Goal: Task Accomplishment & Management: Use online tool/utility

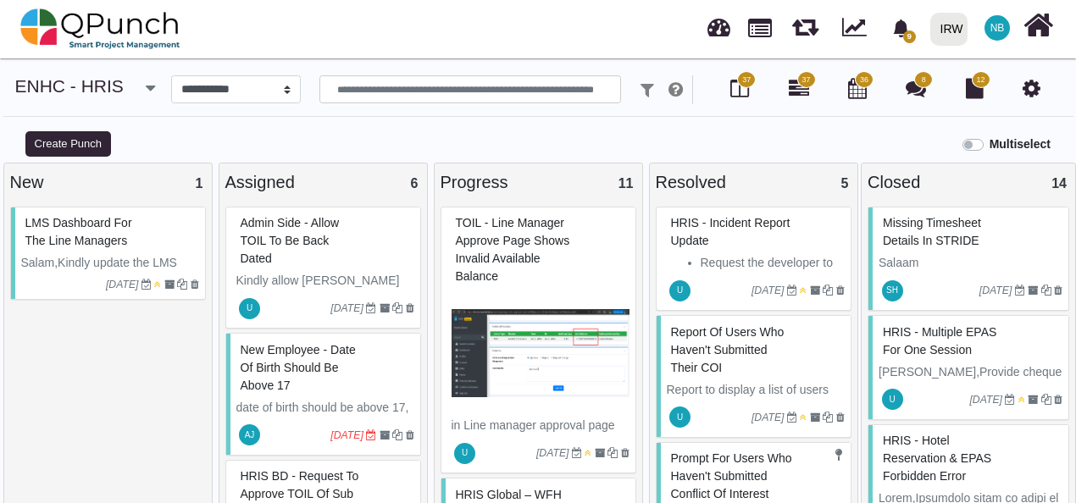
select select "*******"
click at [39, 34] on img at bounding box center [100, 28] width 160 height 51
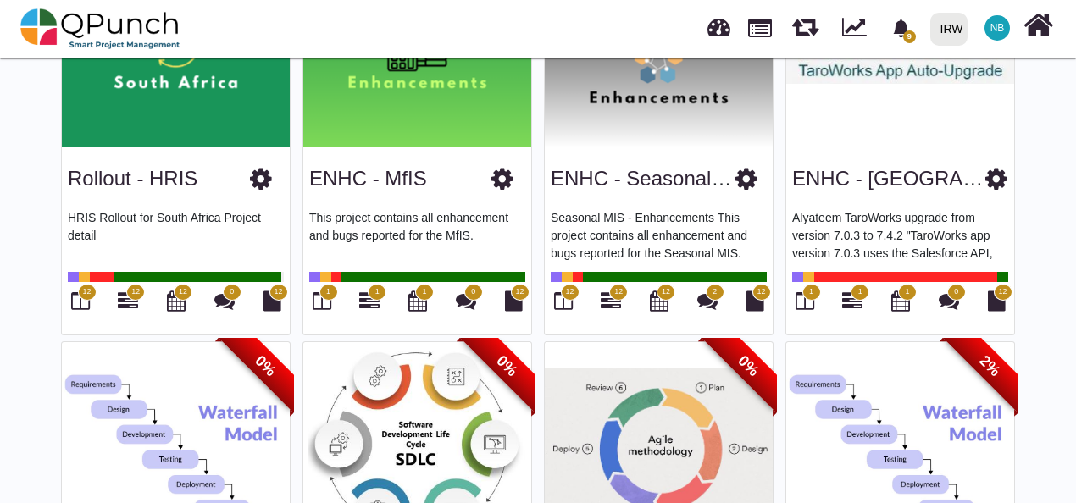
scroll to position [1300, 0]
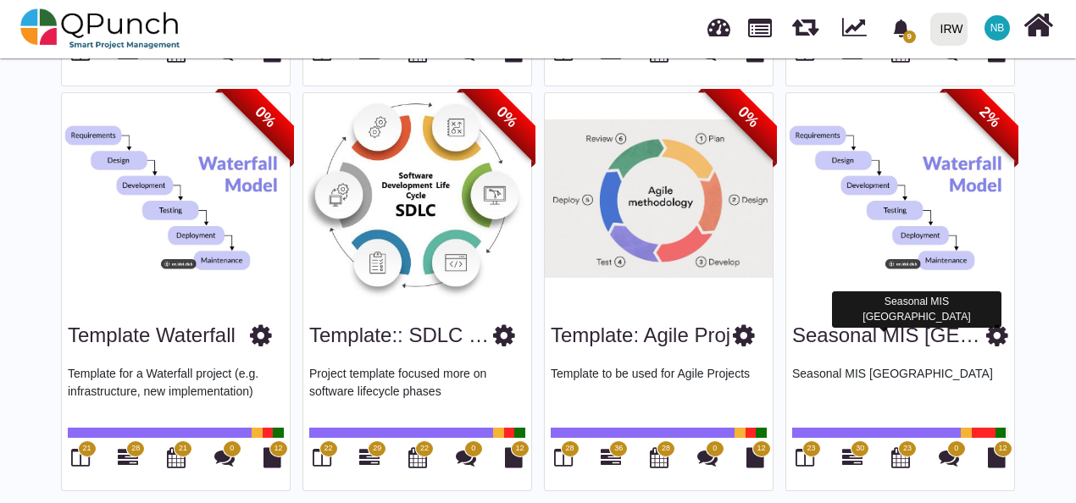
click at [905, 336] on link "Seasonal MIS [GEOGRAPHIC_DATA]" at bounding box center [964, 335] width 344 height 23
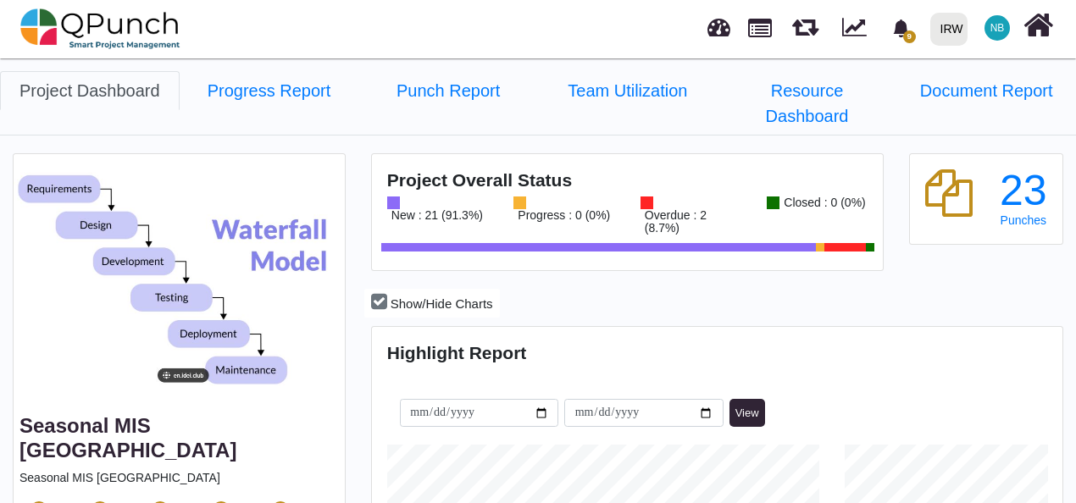
scroll to position [300, 686]
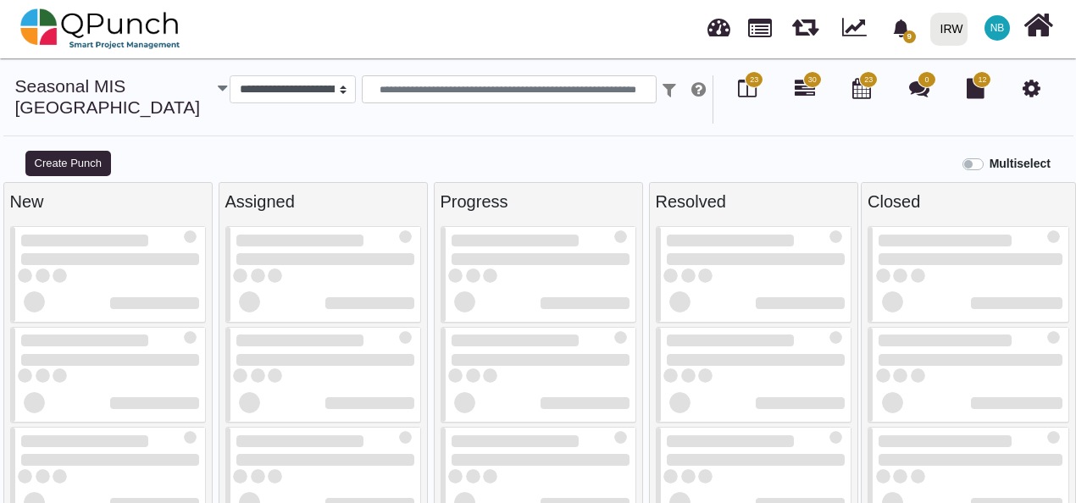
select select
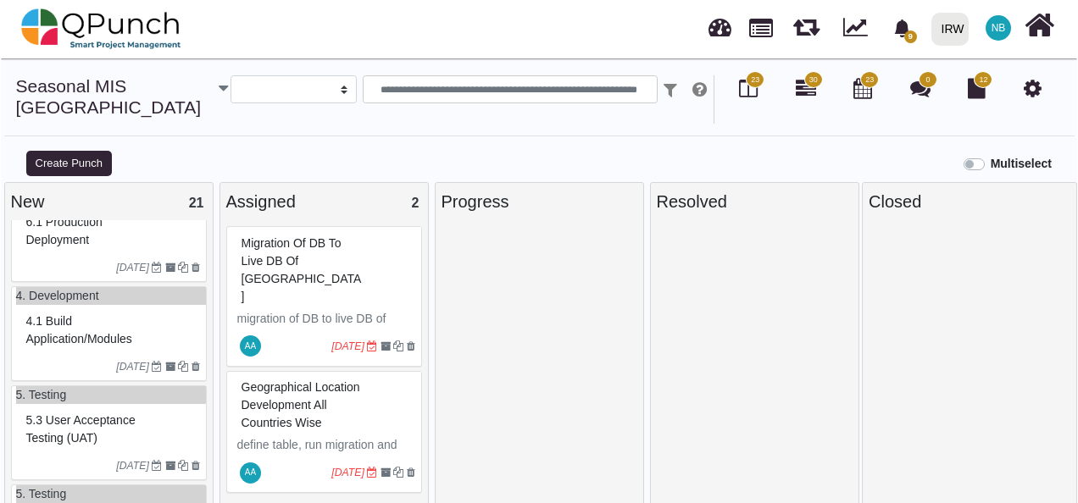
scroll to position [579, 0]
click at [158, 314] on div "4.1 Build application/modules" at bounding box center [110, 331] width 178 height 44
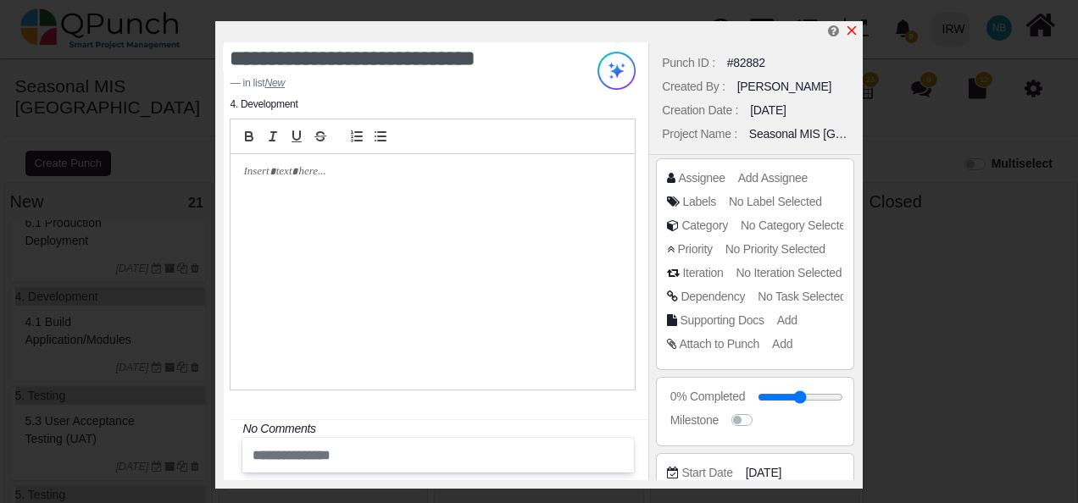
click at [851, 29] on icon "x" at bounding box center [852, 31] width 14 height 14
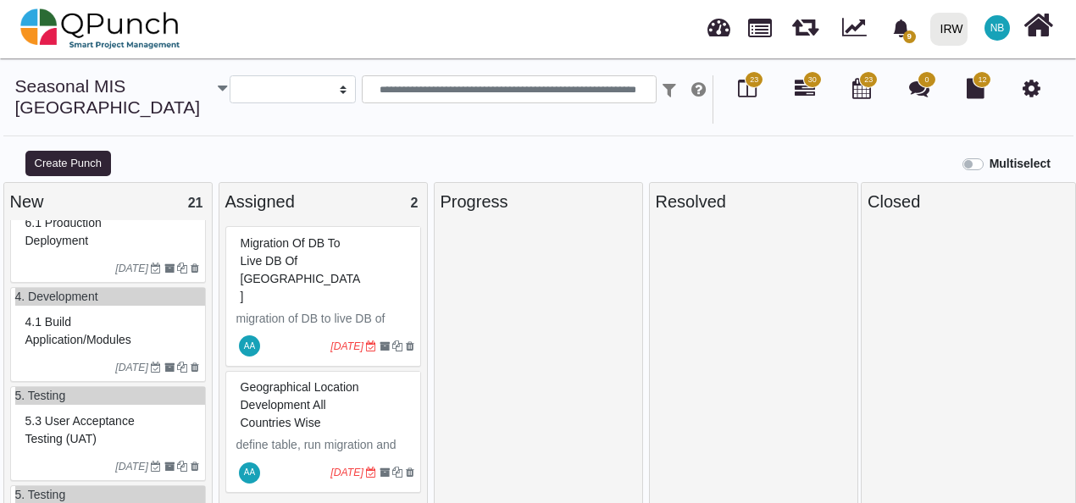
click at [101, 319] on div "4.1 Build application/modules" at bounding box center [110, 331] width 178 height 44
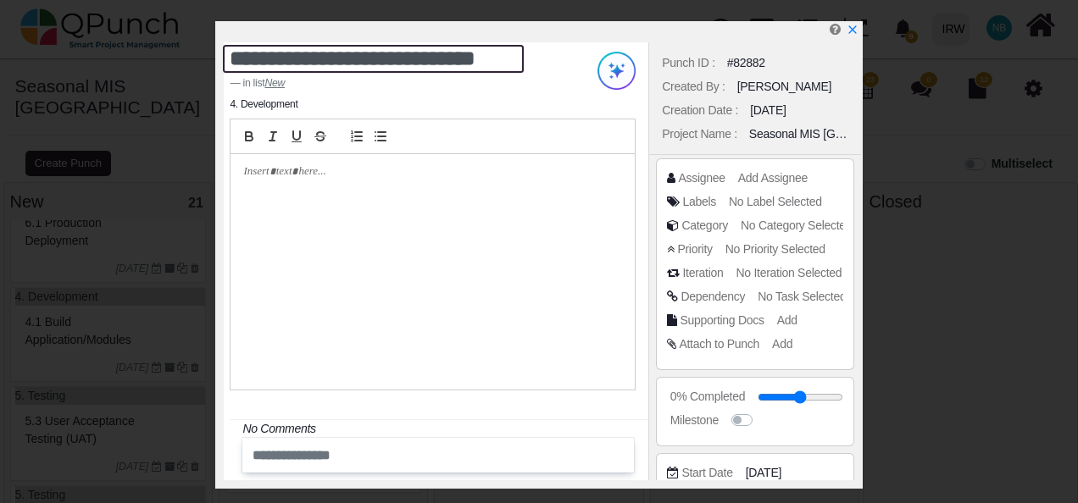
click at [371, 56] on textarea "**********" at bounding box center [373, 59] width 301 height 28
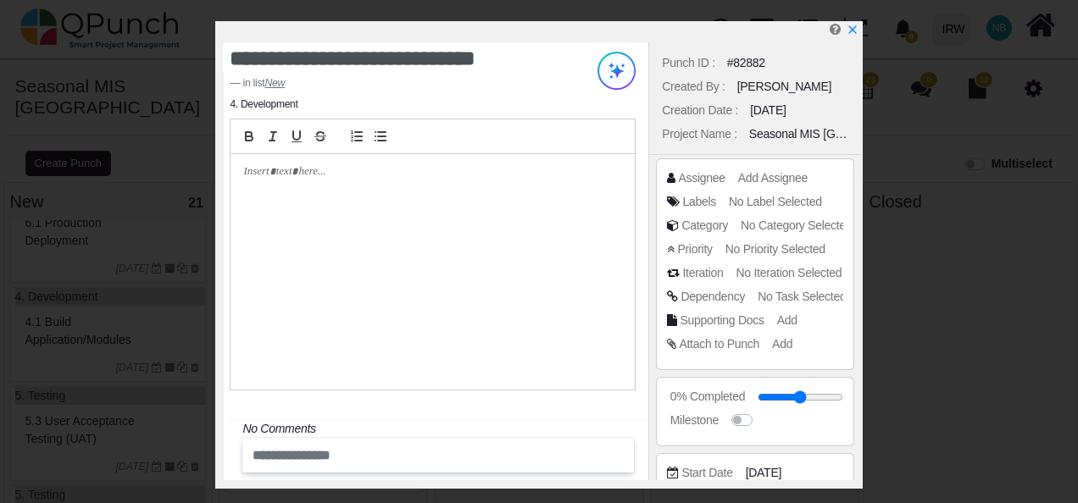
click at [281, 103] on li "4. Development" at bounding box center [264, 104] width 68 height 15
click at [856, 29] on icon "x" at bounding box center [852, 31] width 14 height 14
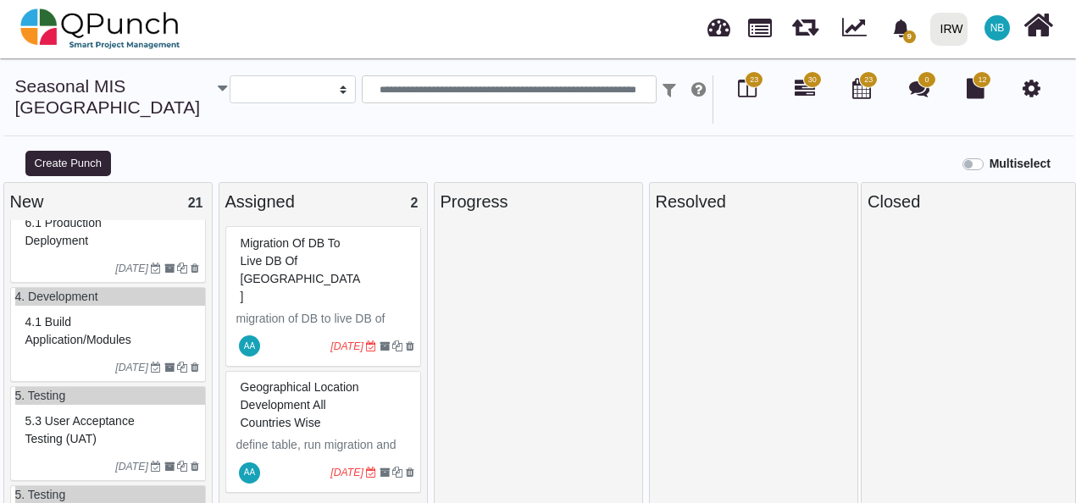
click at [303, 241] on span "migration of DB to live DB of [GEOGRAPHIC_DATA]" at bounding box center [301, 269] width 120 height 67
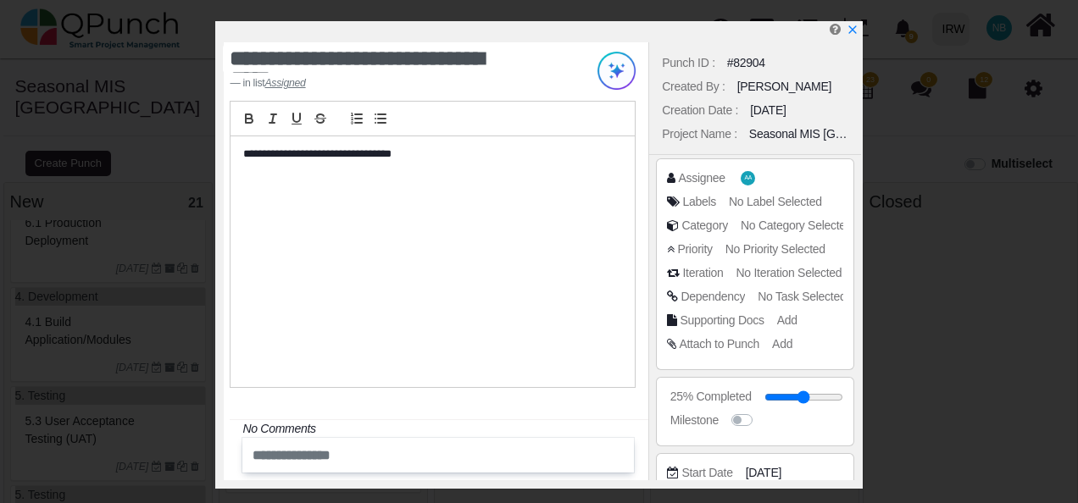
click at [713, 136] on div "Project Name :" at bounding box center [699, 134] width 75 height 18
click at [749, 197] on span "No Label Selected" at bounding box center [777, 202] width 93 height 14
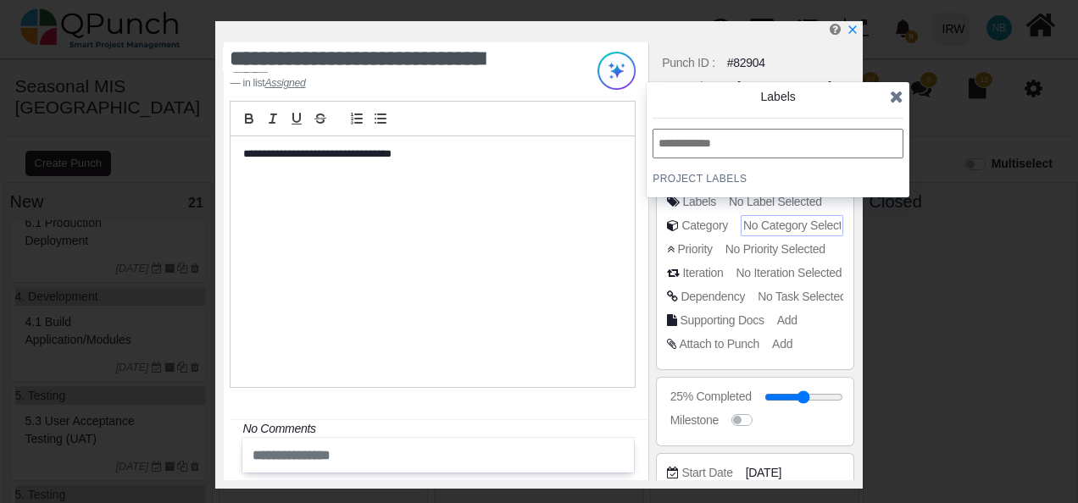
click at [756, 220] on span "No Category Selected" at bounding box center [798, 226] width 111 height 14
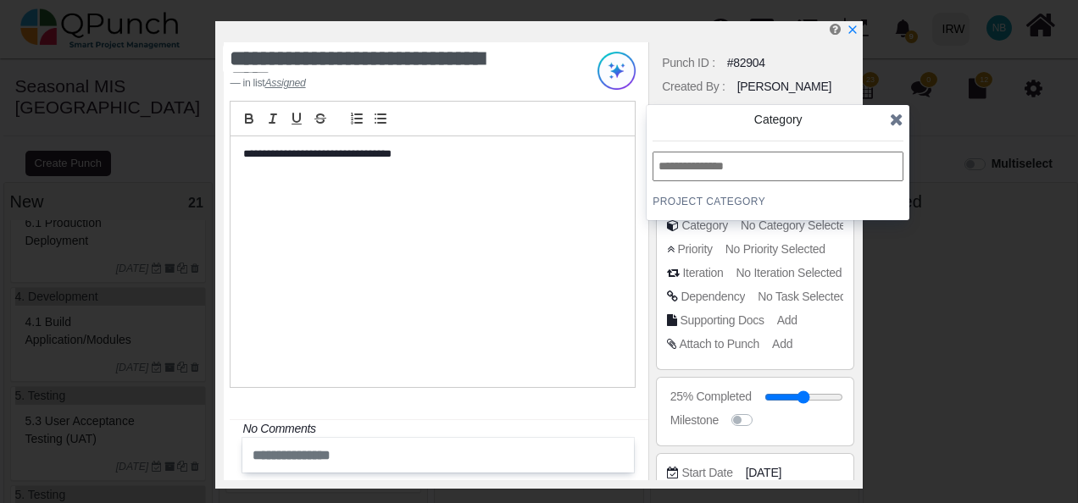
click at [771, 169] on input "text" at bounding box center [777, 167] width 251 height 30
click at [724, 202] on h4 "PROJECT Category" at bounding box center [777, 202] width 251 height 14
click at [898, 118] on icon at bounding box center [897, 119] width 14 height 17
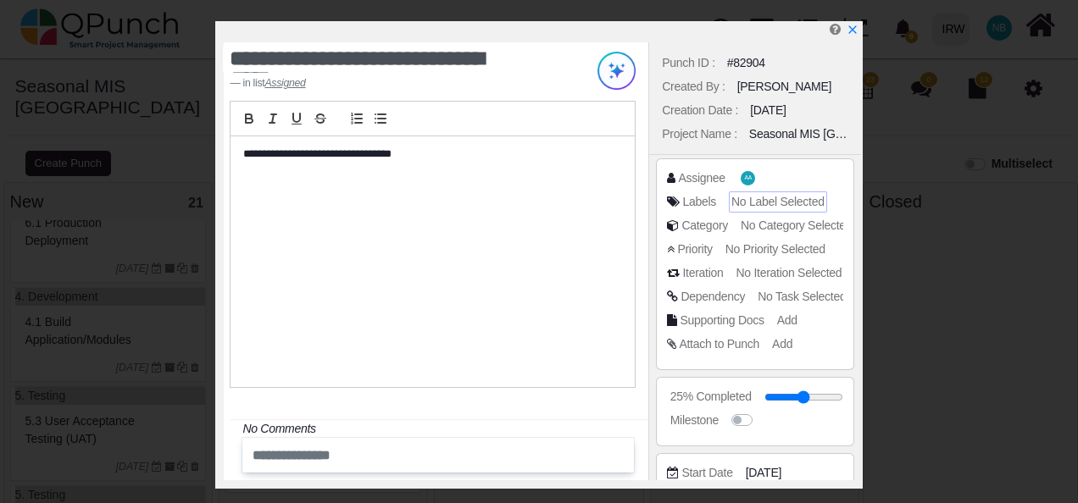
click at [795, 205] on span "No Label Selected" at bounding box center [777, 202] width 93 height 14
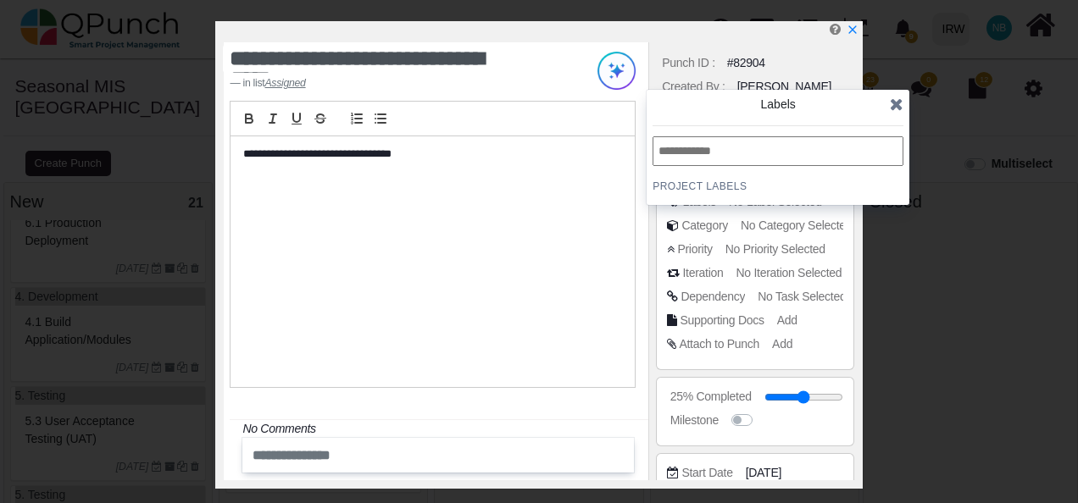
click at [795, 142] on input "text" at bounding box center [777, 151] width 251 height 30
click at [902, 100] on icon at bounding box center [897, 104] width 14 height 17
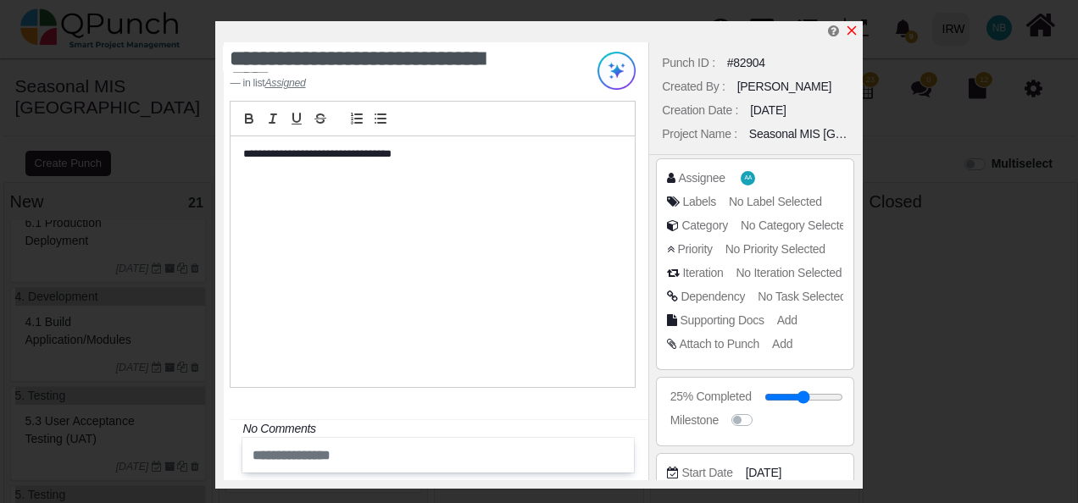
click at [853, 37] on icon "x" at bounding box center [852, 31] width 14 height 14
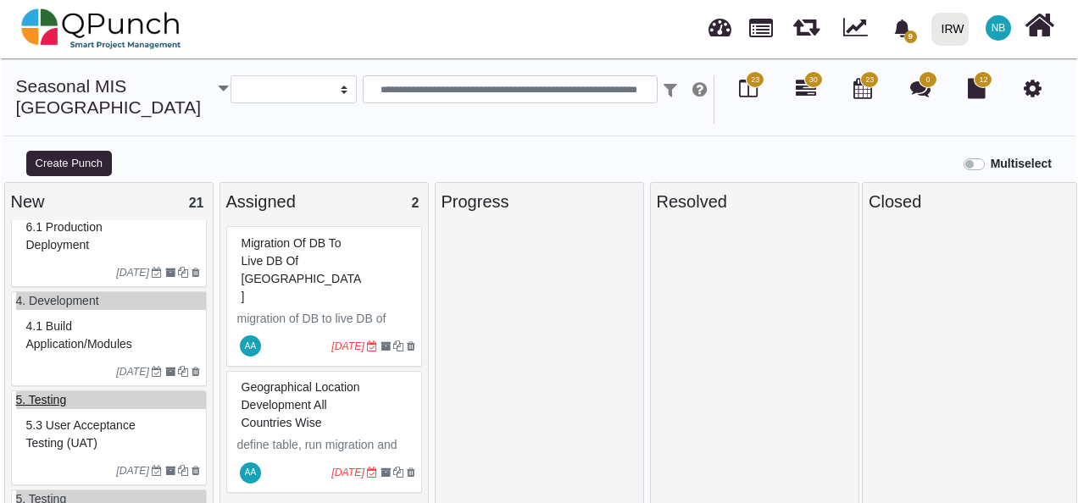
scroll to position [575, 0]
click at [65, 331] on span "4.1 Build application/modules" at bounding box center [78, 334] width 106 height 31
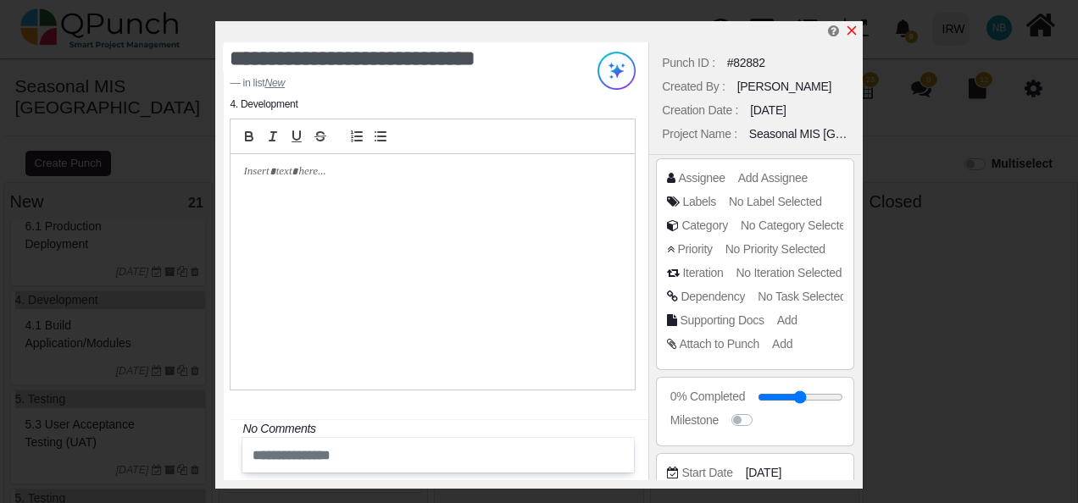
click at [856, 27] on icon "x" at bounding box center [852, 31] width 14 height 14
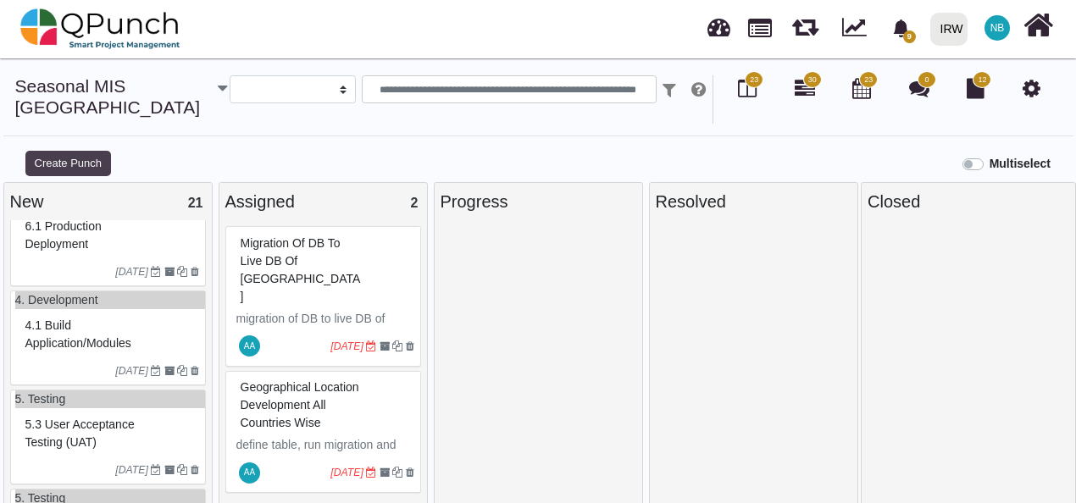
click at [79, 151] on button "Create Punch" at bounding box center [68, 163] width 86 height 25
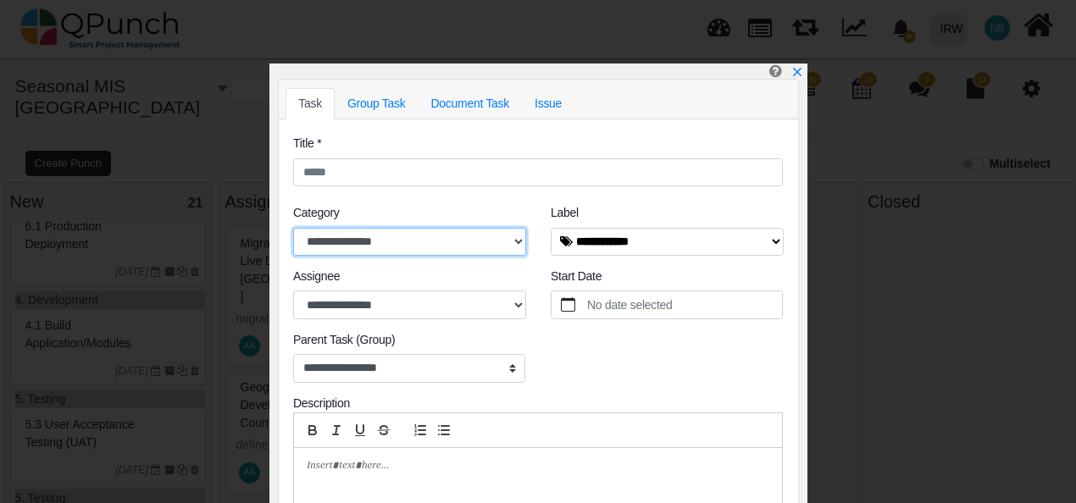
click at [403, 239] on select "**********" at bounding box center [409, 242] width 233 height 29
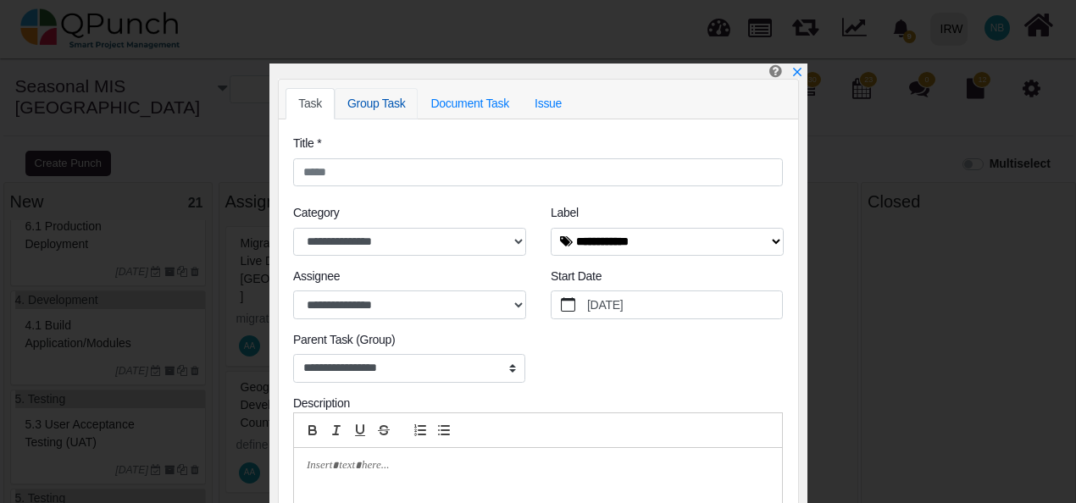
click at [390, 95] on link "Group Task" at bounding box center [377, 103] width 84 height 31
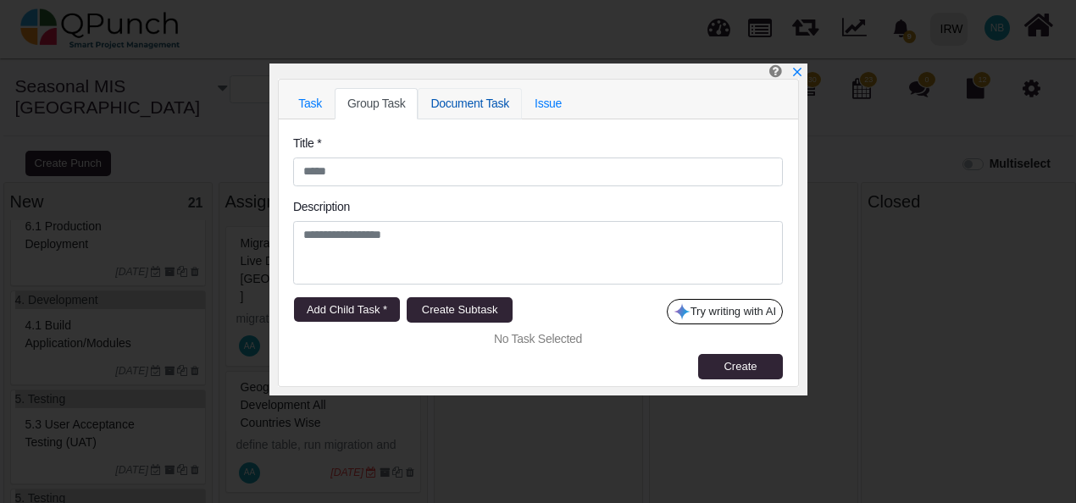
click at [466, 109] on link "Document Task" at bounding box center [470, 103] width 104 height 31
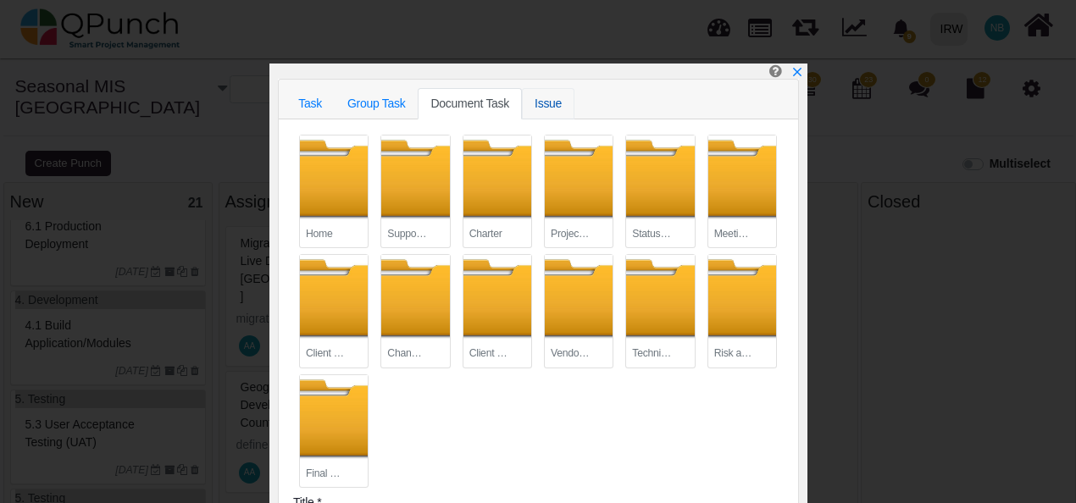
click at [530, 103] on link "Issue" at bounding box center [548, 103] width 53 height 31
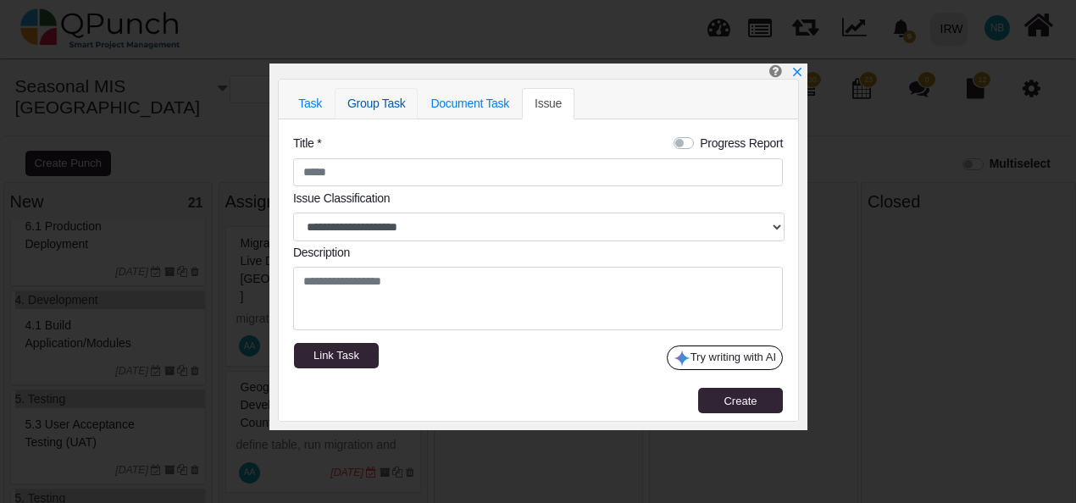
click at [359, 105] on link "Group Task" at bounding box center [377, 103] width 84 height 31
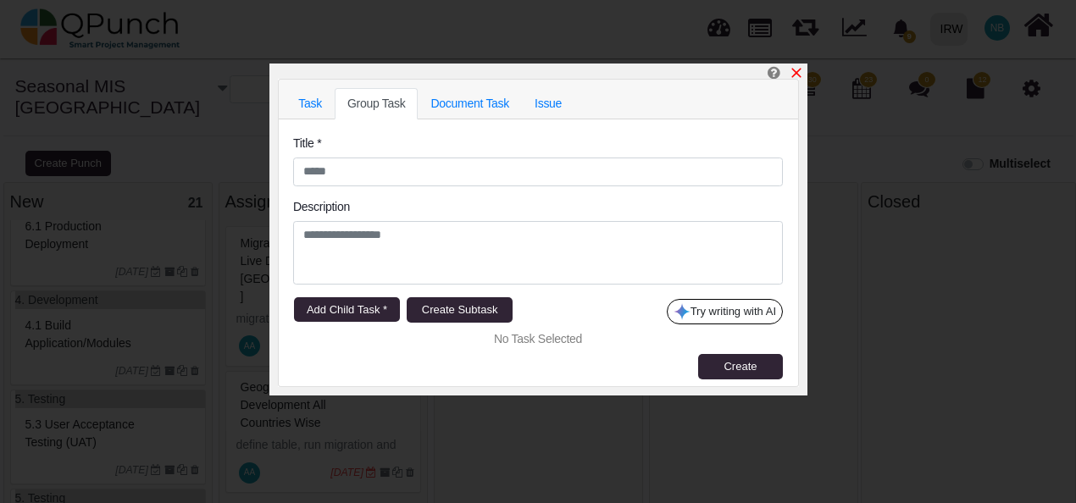
click at [802, 69] on icon "x" at bounding box center [797, 73] width 14 height 14
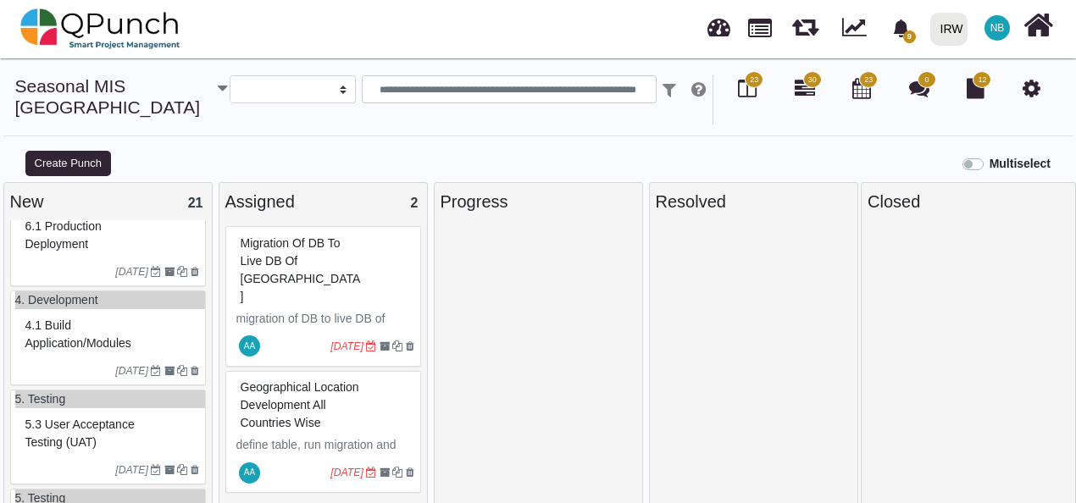
click at [265, 247] on span "migration of DB to live DB of [GEOGRAPHIC_DATA]" at bounding box center [301, 269] width 120 height 67
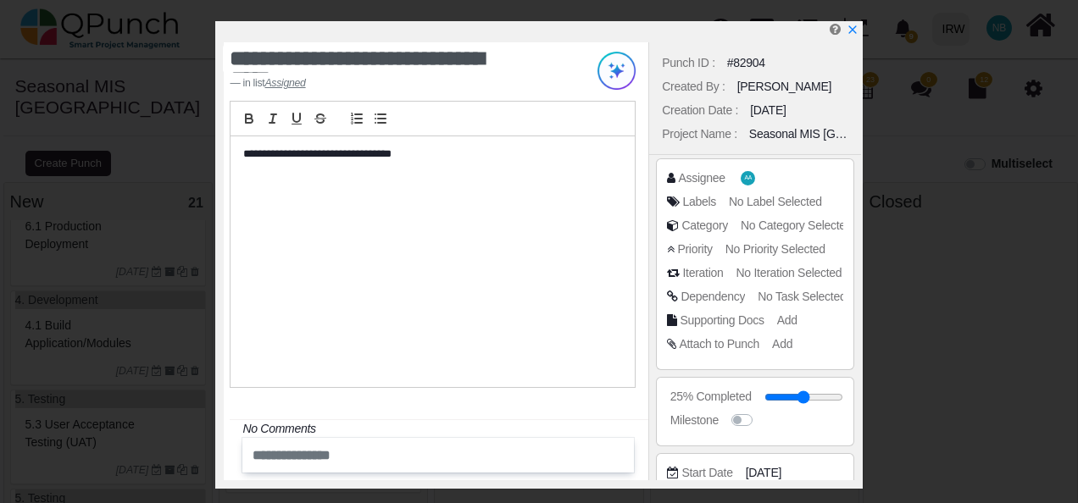
click at [292, 82] on u "Assigned" at bounding box center [284, 83] width 41 height 12
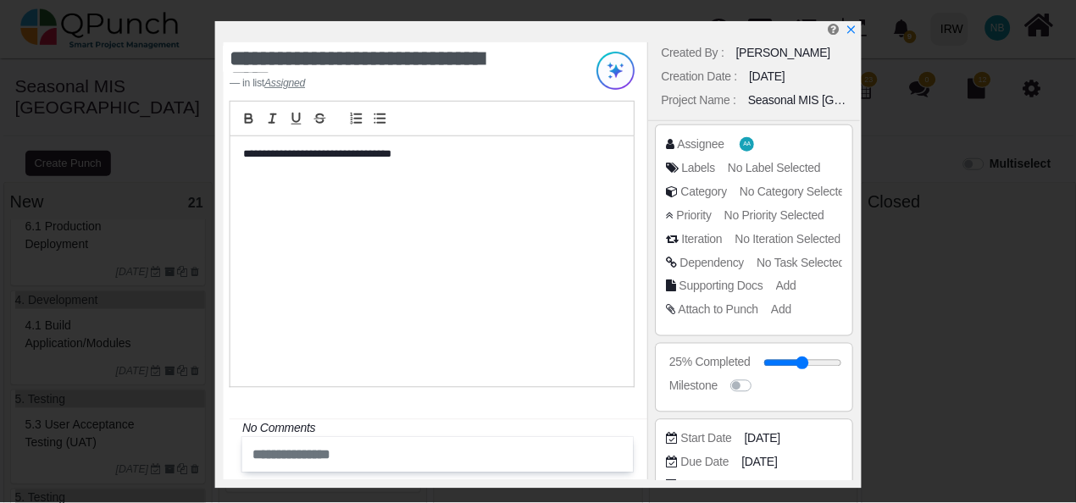
scroll to position [29, 0]
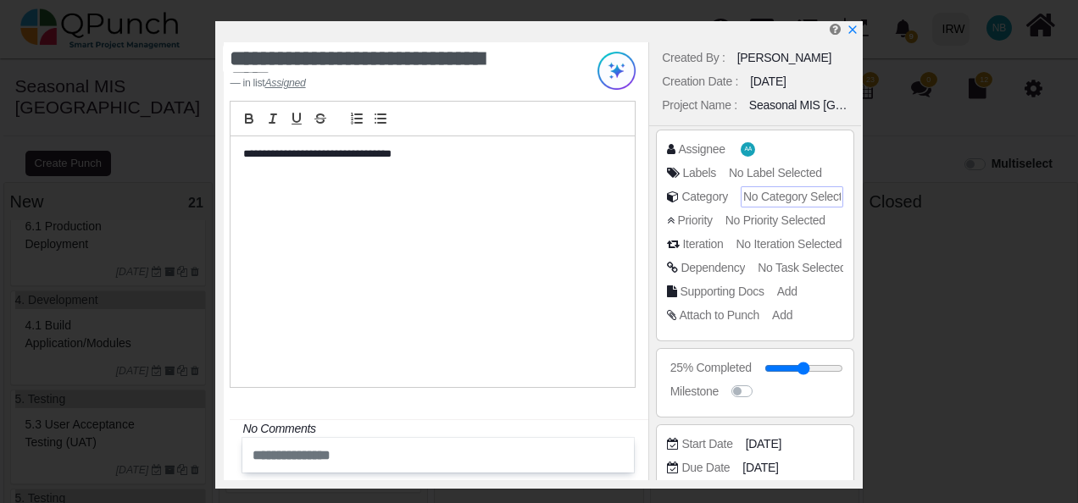
click at [763, 197] on span "No Category Selected" at bounding box center [798, 197] width 111 height 14
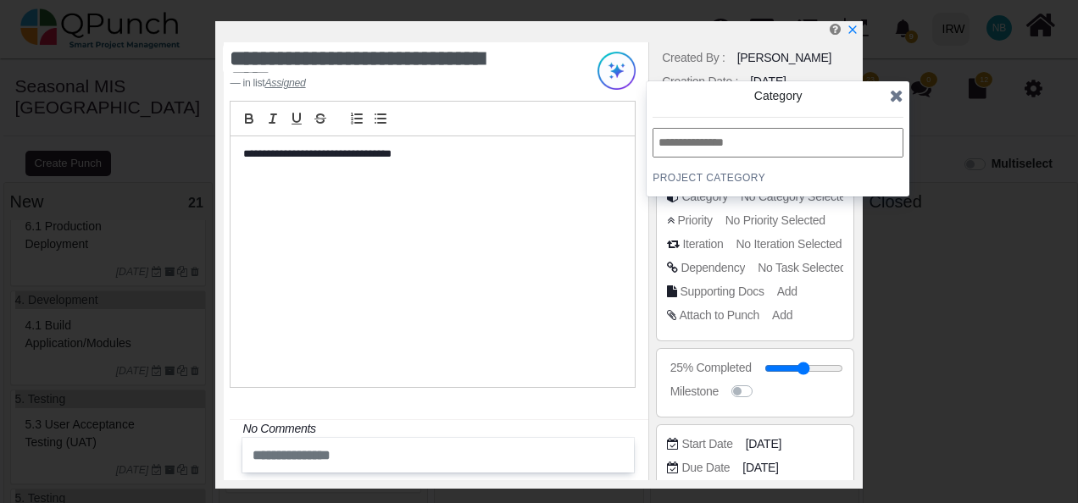
click at [730, 173] on h4 "PROJECT Category" at bounding box center [777, 178] width 251 height 14
click at [900, 95] on icon at bounding box center [897, 95] width 14 height 17
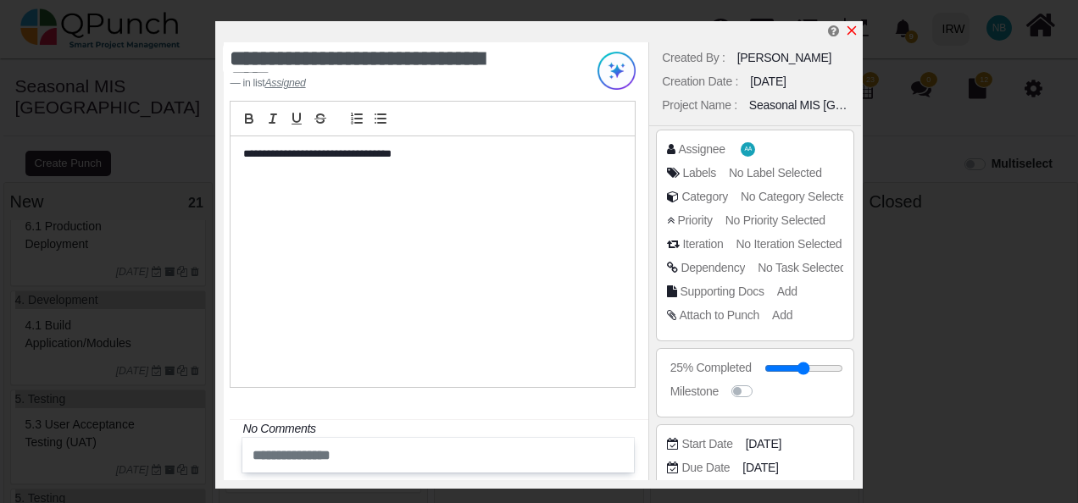
click at [851, 30] on icon "x" at bounding box center [852, 31] width 14 height 14
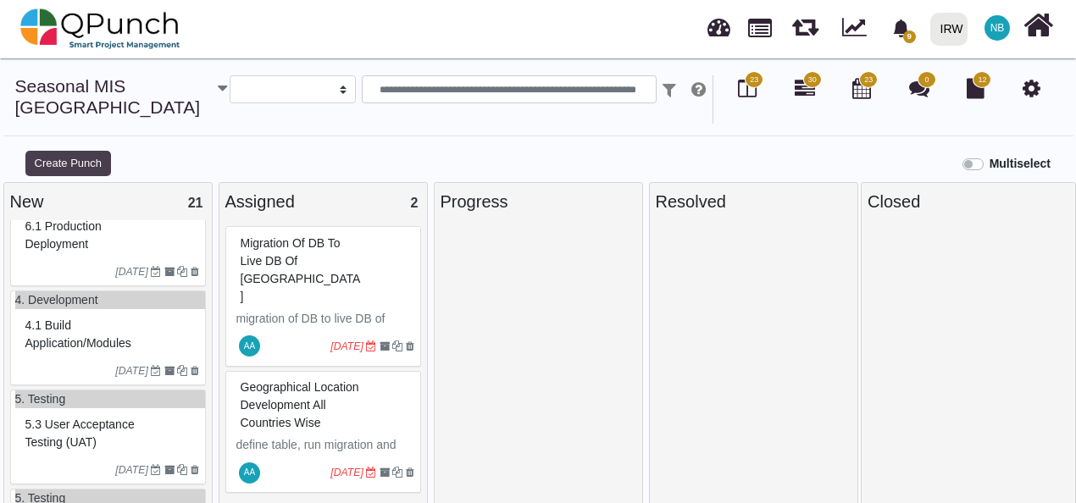
click at [63, 151] on button "Create Punch" at bounding box center [68, 163] width 86 height 25
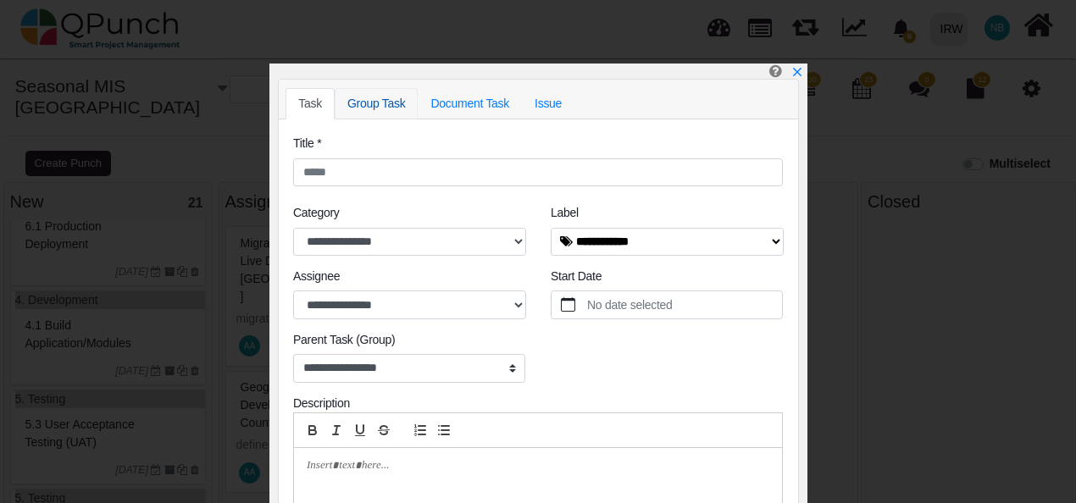
click at [357, 106] on link "Group Task" at bounding box center [377, 103] width 84 height 31
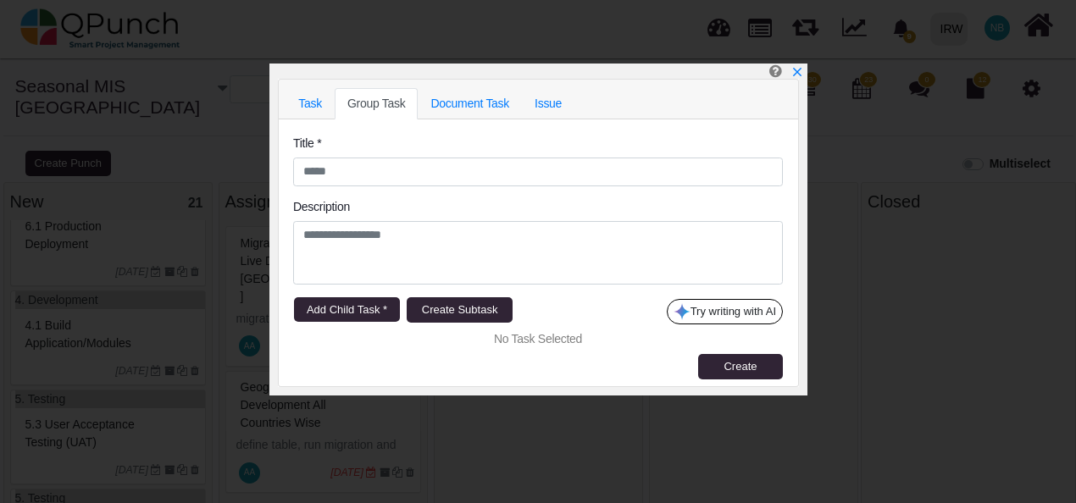
click at [368, 191] on p "Title * Description Add Child Task * Create Subtask Try writing with AI No Task…" at bounding box center [538, 253] width 490 height 237
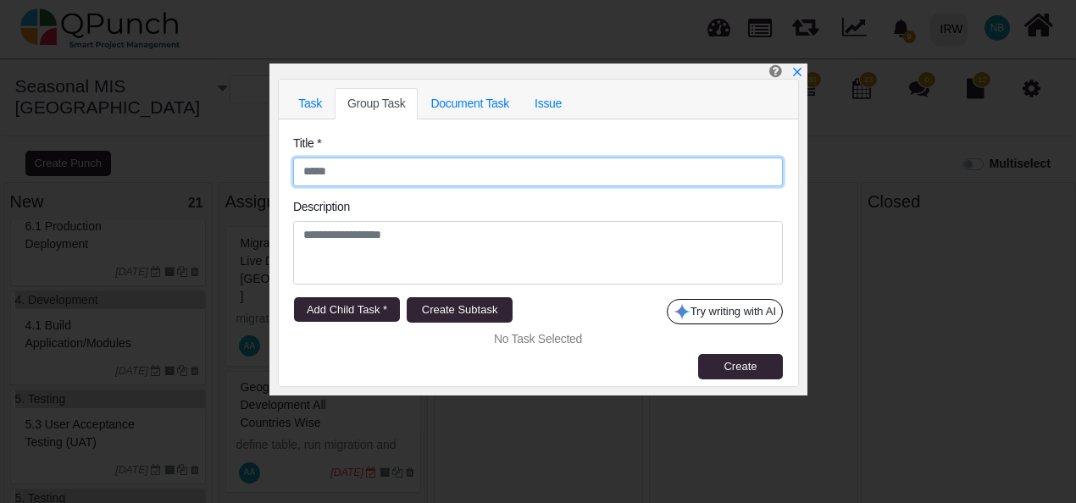
click at [368, 180] on input "text" at bounding box center [538, 172] width 490 height 29
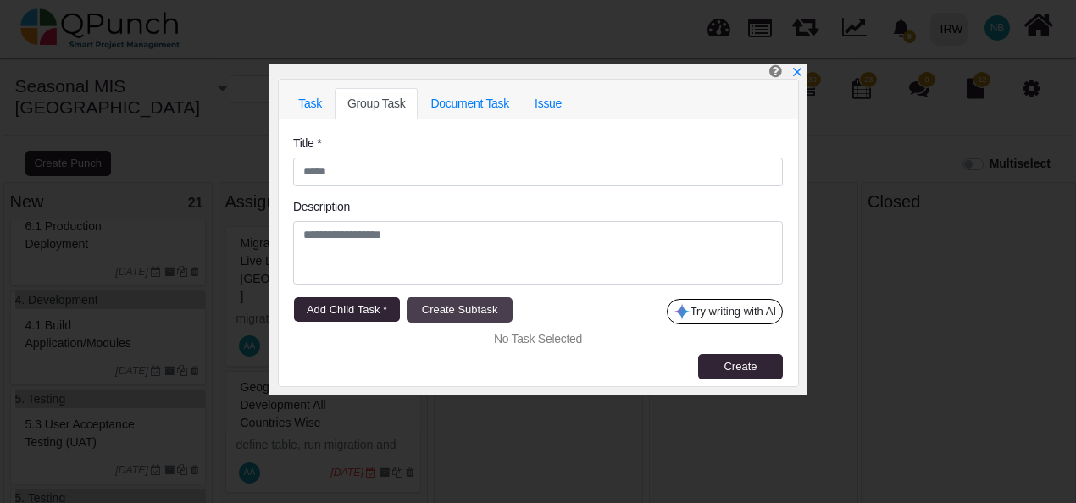
click at [458, 300] on button "Create Subtask" at bounding box center [460, 309] width 106 height 25
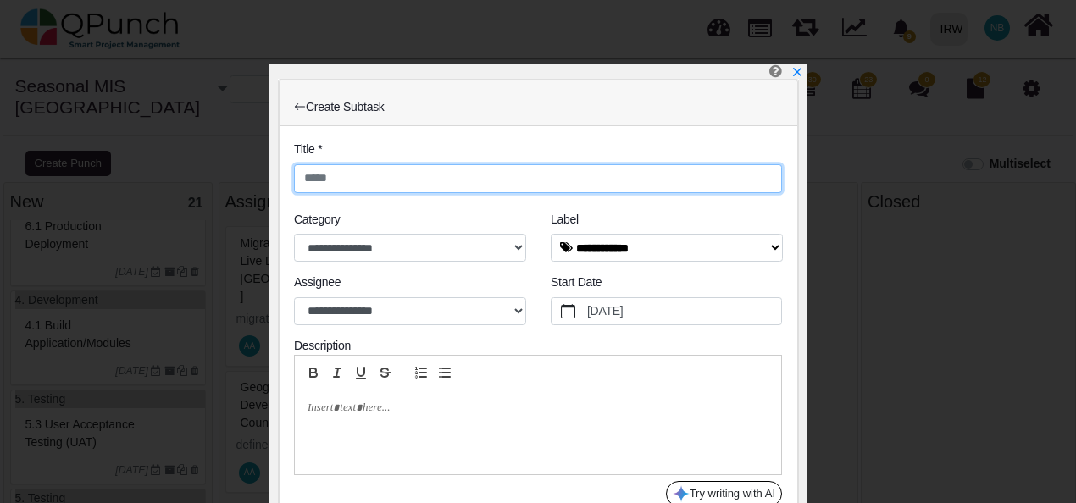
click at [398, 175] on input "text" at bounding box center [538, 178] width 488 height 29
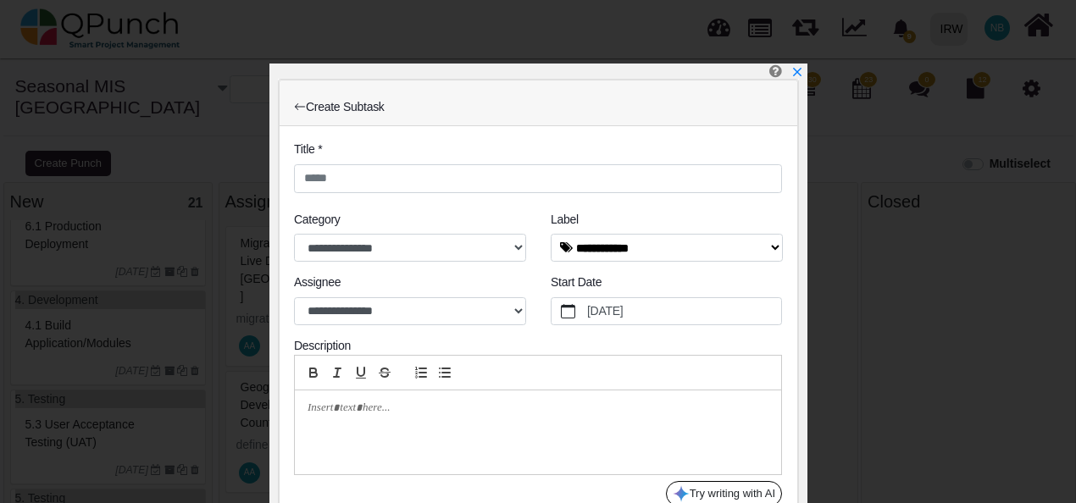
click at [295, 104] on icon "Go Back" at bounding box center [300, 107] width 12 height 12
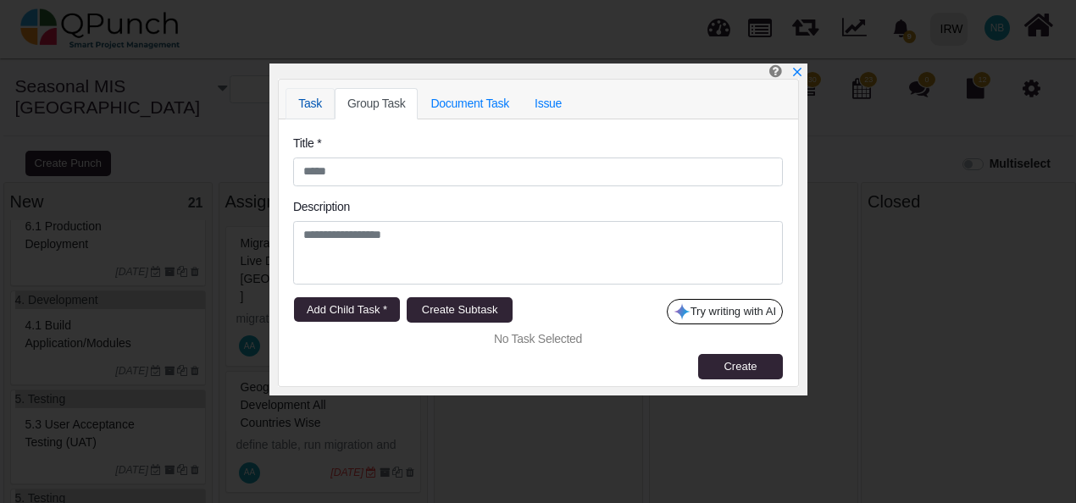
click at [303, 100] on link "Task" at bounding box center [310, 103] width 49 height 31
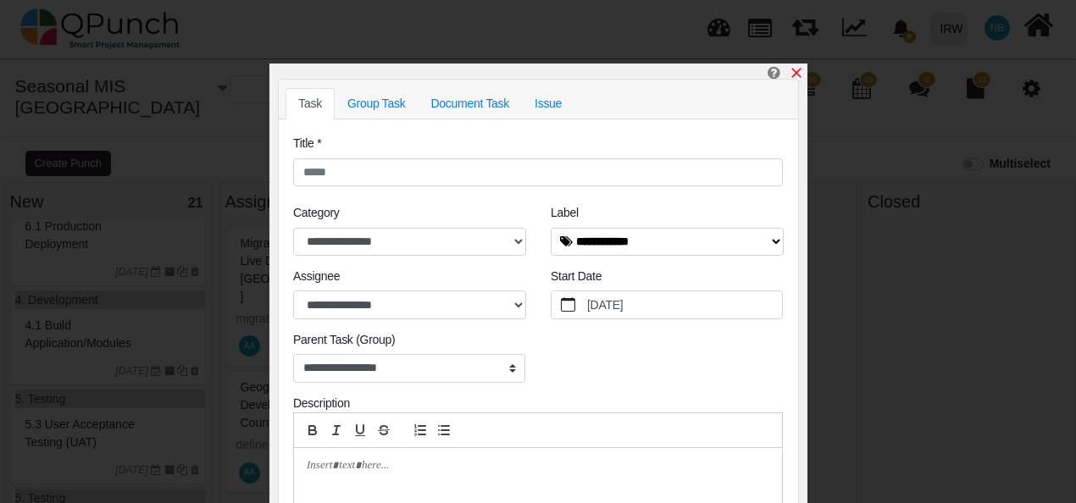
click at [797, 69] on icon "x" at bounding box center [797, 73] width 14 height 14
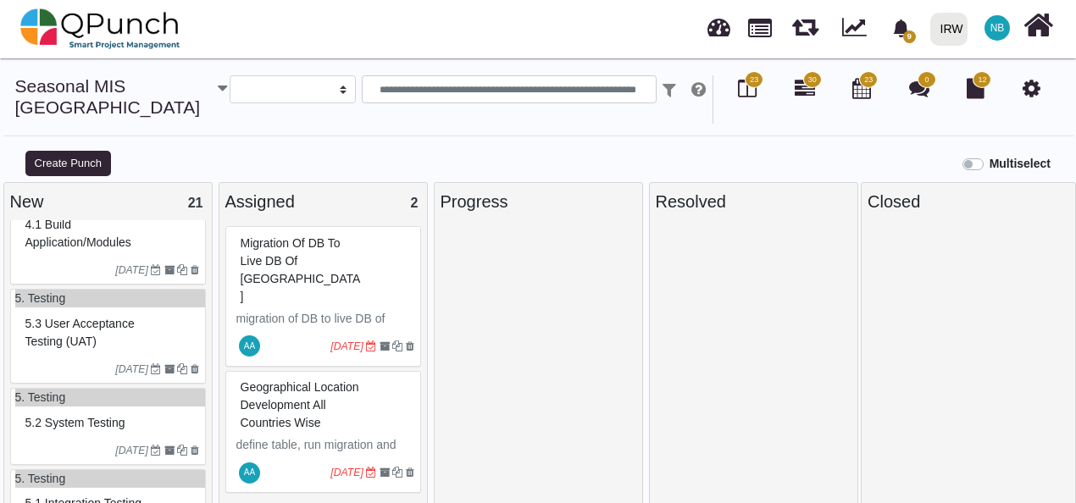
scroll to position [674, 0]
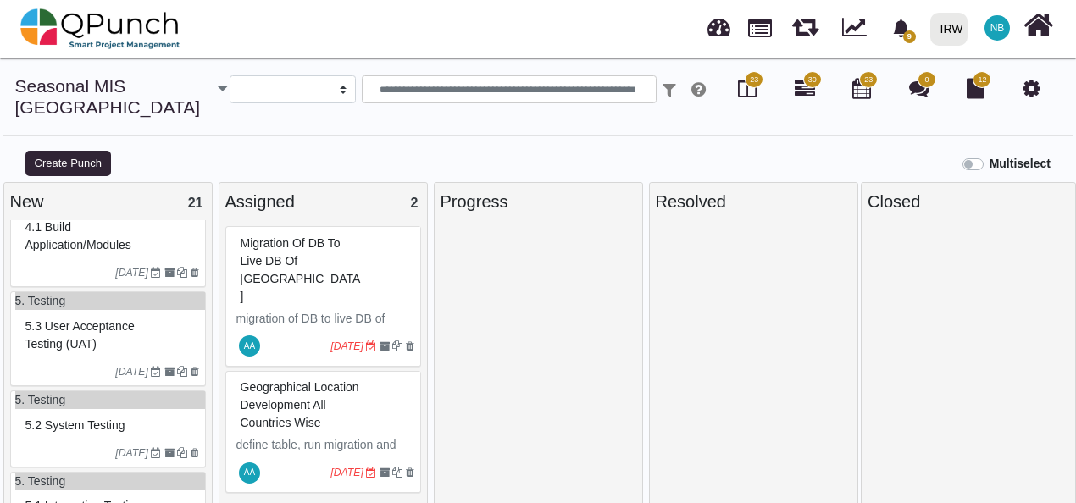
click at [136, 364] on small "[DATE]" at bounding box center [156, 371] width 83 height 15
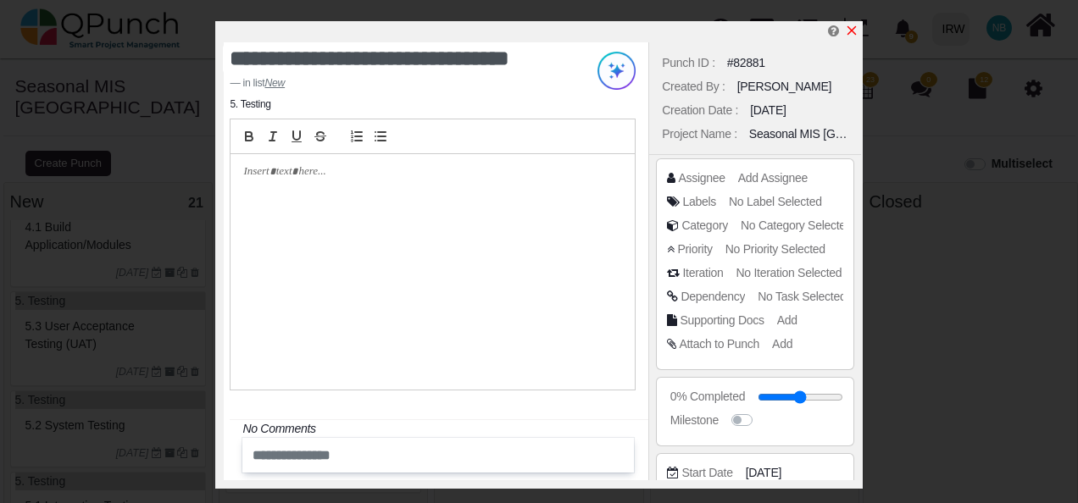
click at [849, 25] on icon "x" at bounding box center [852, 31] width 14 height 14
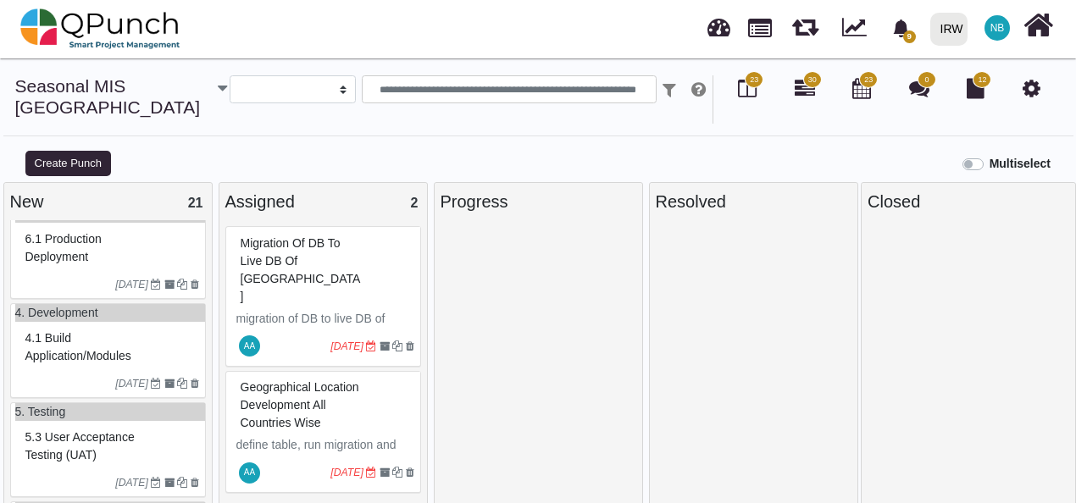
scroll to position [554, 0]
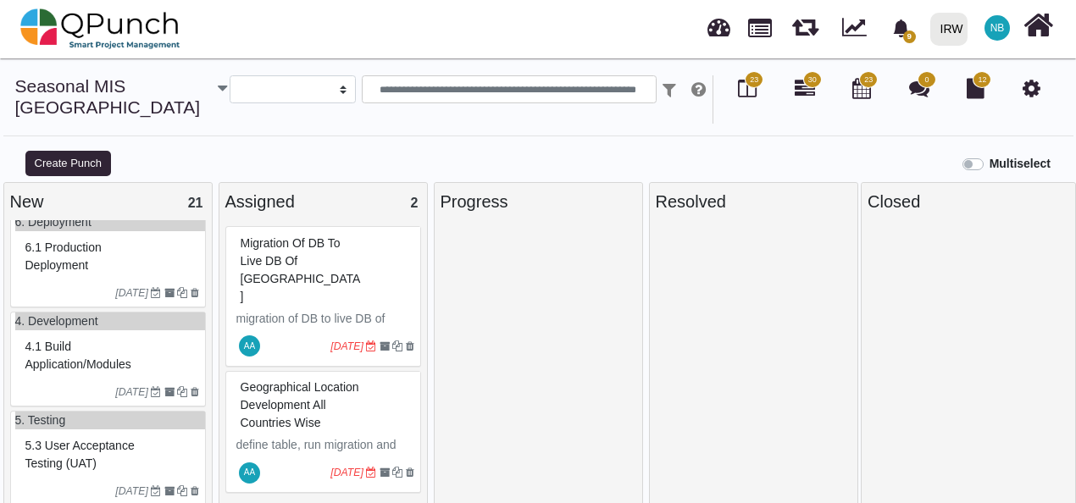
click at [142, 344] on div "4.1 Build application/modules" at bounding box center [110, 356] width 178 height 44
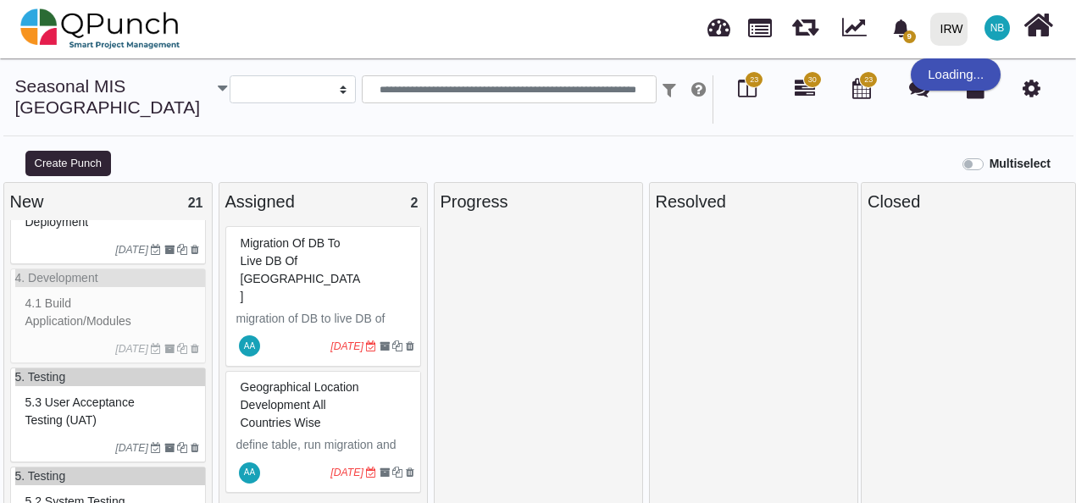
scroll to position [598, 0]
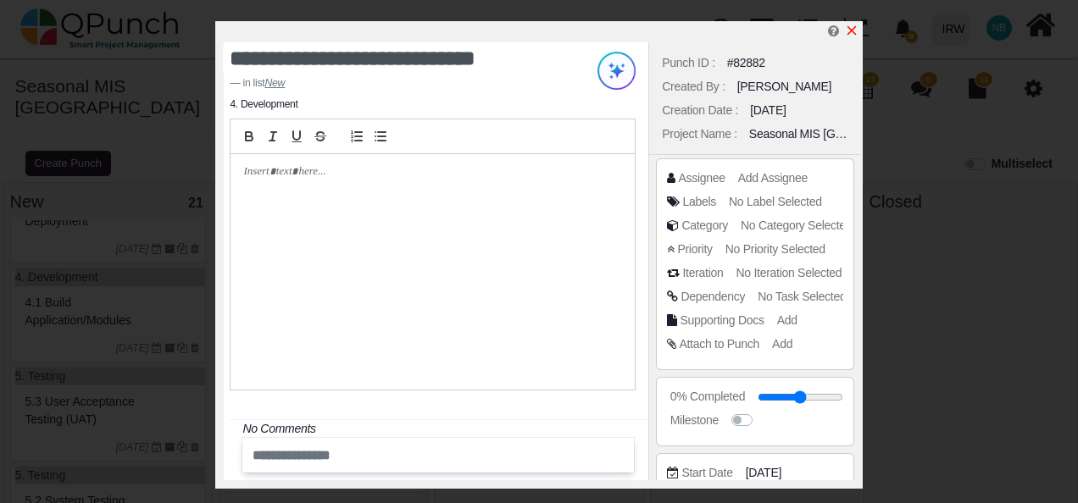
click at [855, 24] on link at bounding box center [852, 31] width 14 height 14
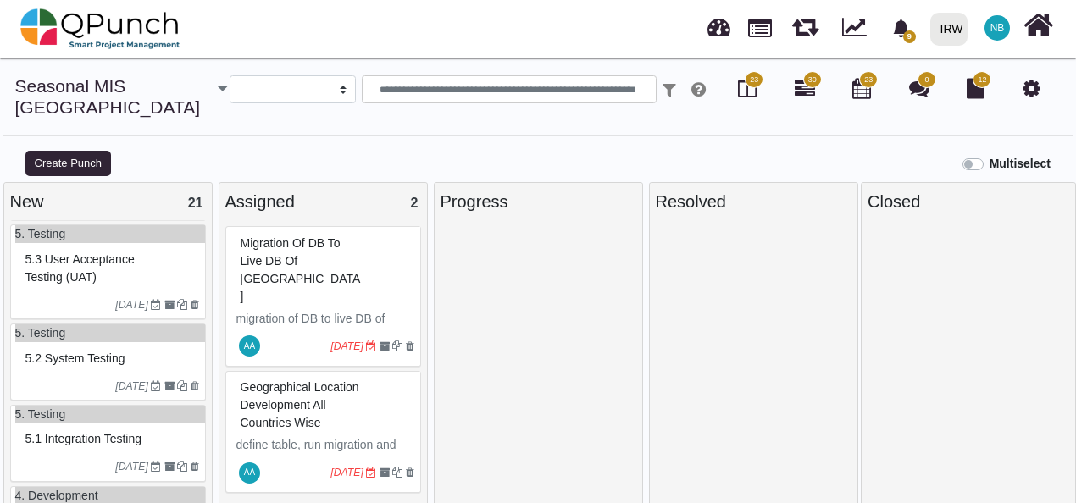
scroll to position [741, 0]
